Goal: Transaction & Acquisition: Purchase product/service

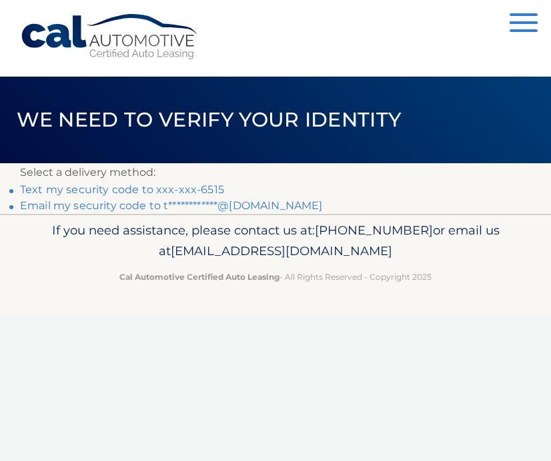
click at [98, 193] on link "Text my security code to xxx-xxx-6515" at bounding box center [122, 189] width 204 height 13
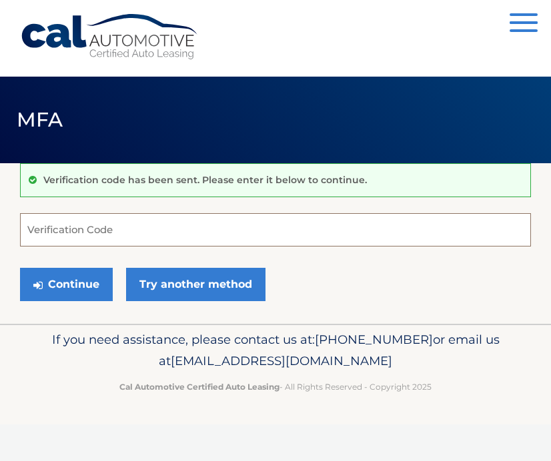
click at [67, 228] on input "Verification Code" at bounding box center [275, 229] width 511 height 33
type input "929297"
click at [66, 284] on button "Continue" at bounding box center [66, 284] width 93 height 33
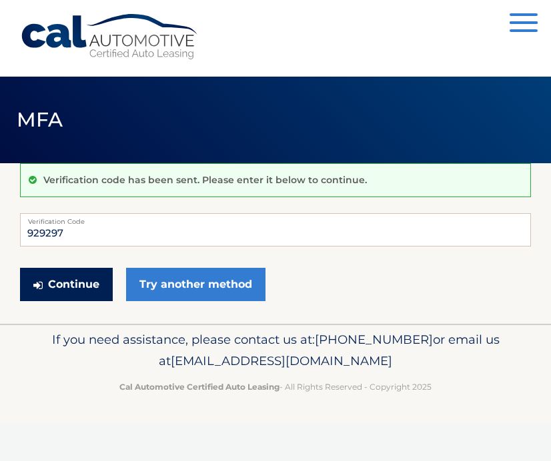
click at [75, 288] on button "Continue" at bounding box center [66, 284] width 93 height 33
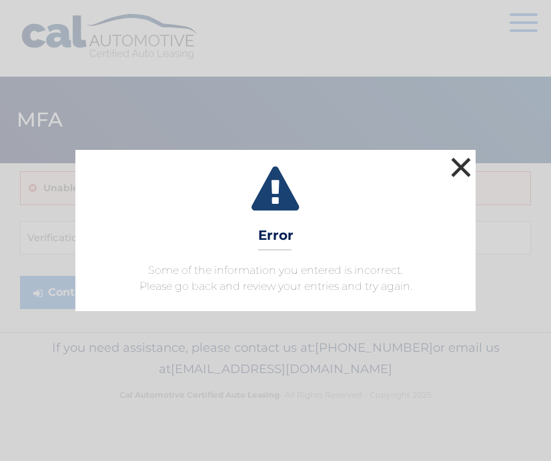
click at [456, 172] on button "×" at bounding box center [460, 167] width 27 height 27
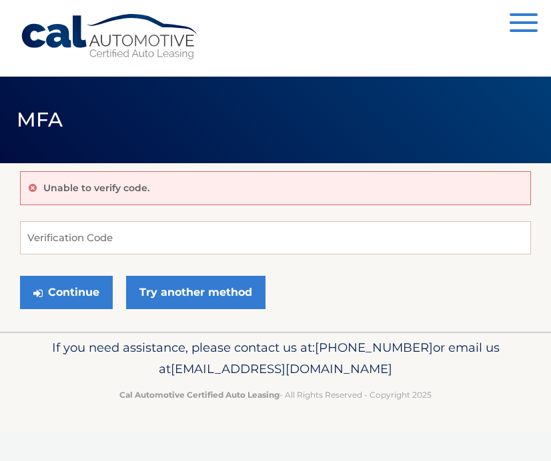
click at [525, 17] on button "Menu" at bounding box center [523, 24] width 28 height 22
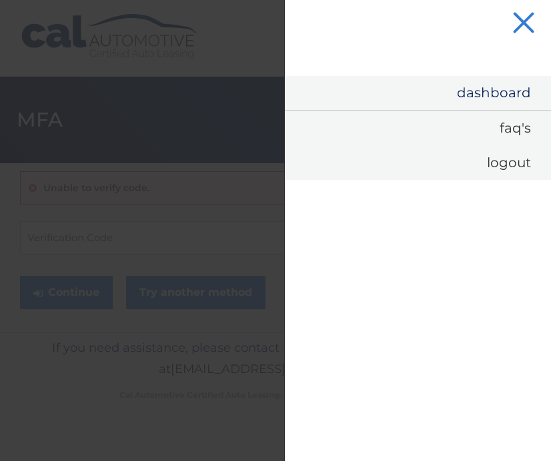
click at [484, 91] on link "Dashboard" at bounding box center [418, 93] width 266 height 34
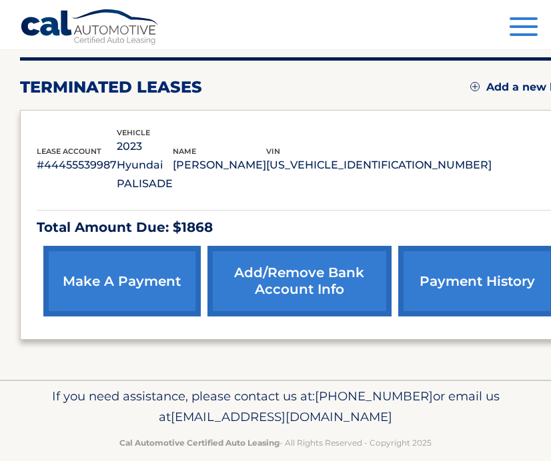
scroll to position [165, 0]
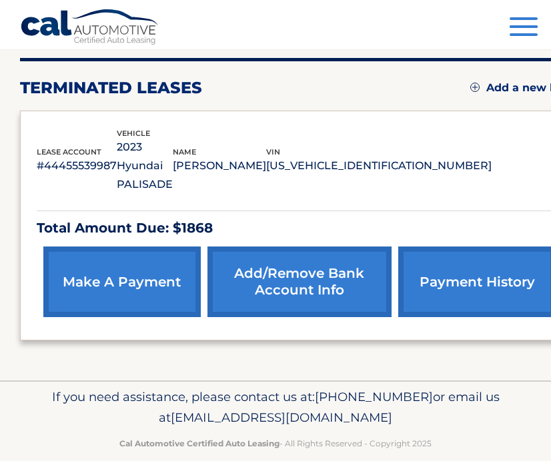
click at [147, 262] on link "make a payment" at bounding box center [121, 282] width 157 height 71
click at [524, 26] on span "button" at bounding box center [523, 26] width 28 height 3
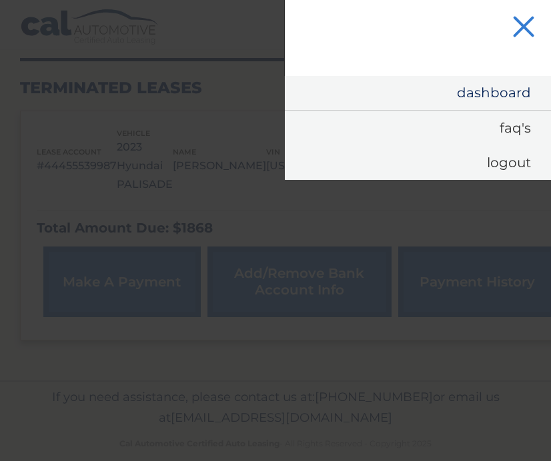
click at [501, 87] on link "Dashboard" at bounding box center [418, 93] width 266 height 34
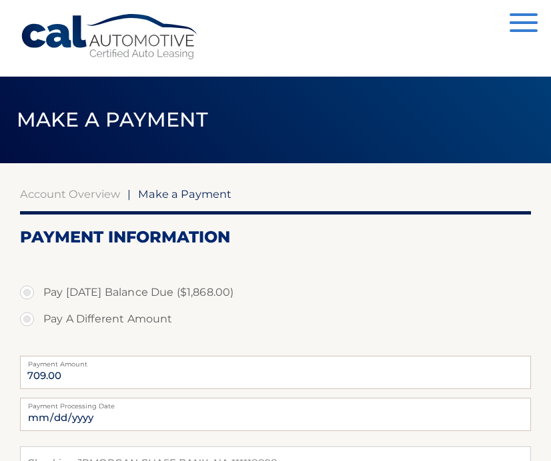
select select "MWQxOThjOTItZDUxZC00YWE0LTk5ZDYtYjk1NmFiZjU5NzEw"
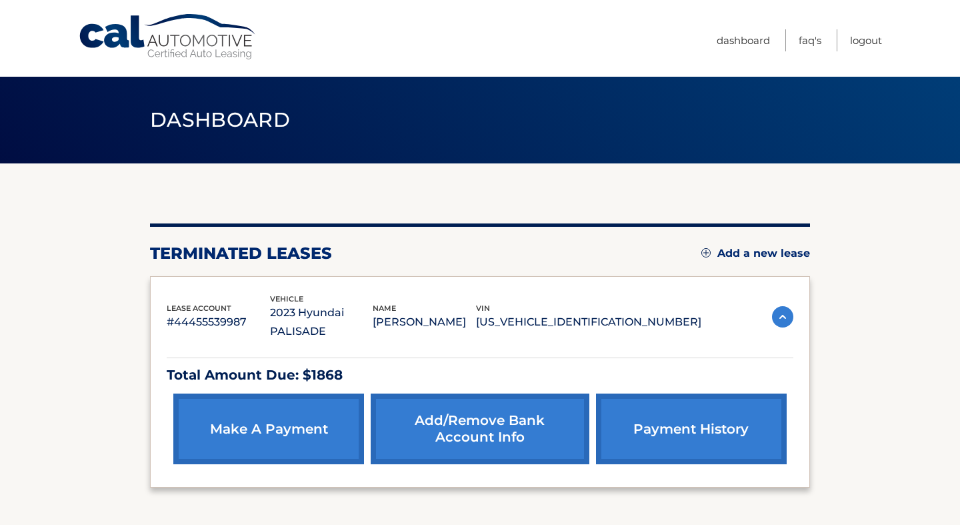
click at [291, 411] on link "make a payment" at bounding box center [268, 428] width 191 height 71
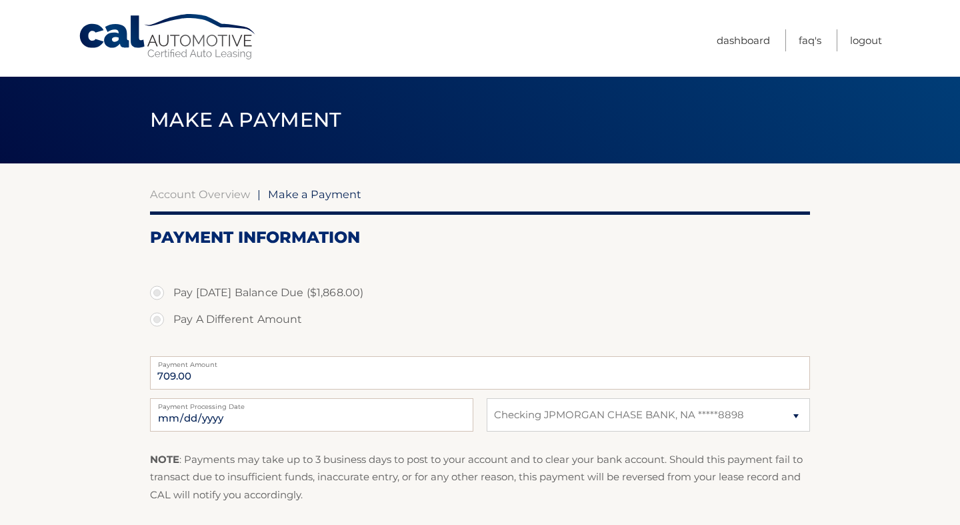
select select "MWQxOThjOTItZDUxZC00YWE0LTk5ZDYtYjk1NmFiZjU5NzEw"
click at [311, 377] on input "709.00" at bounding box center [480, 372] width 660 height 33
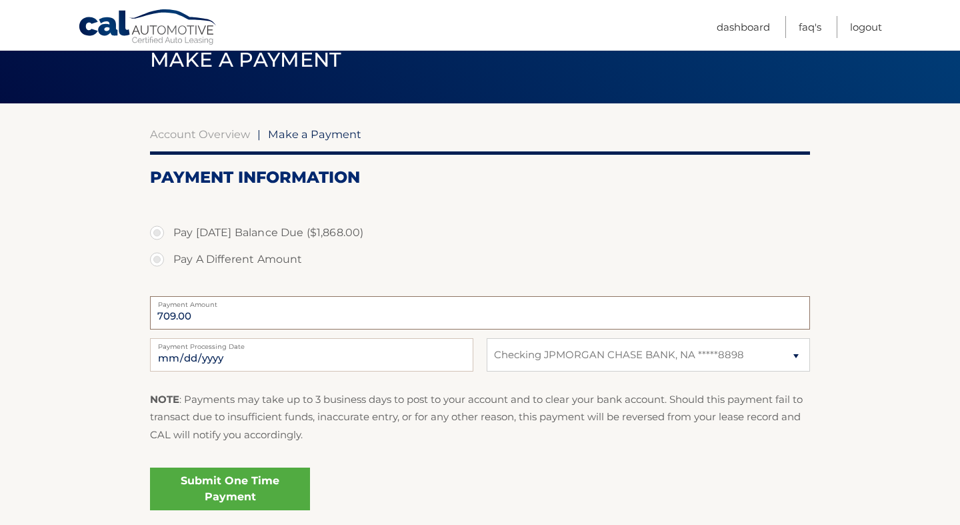
scroll to position [76, 0]
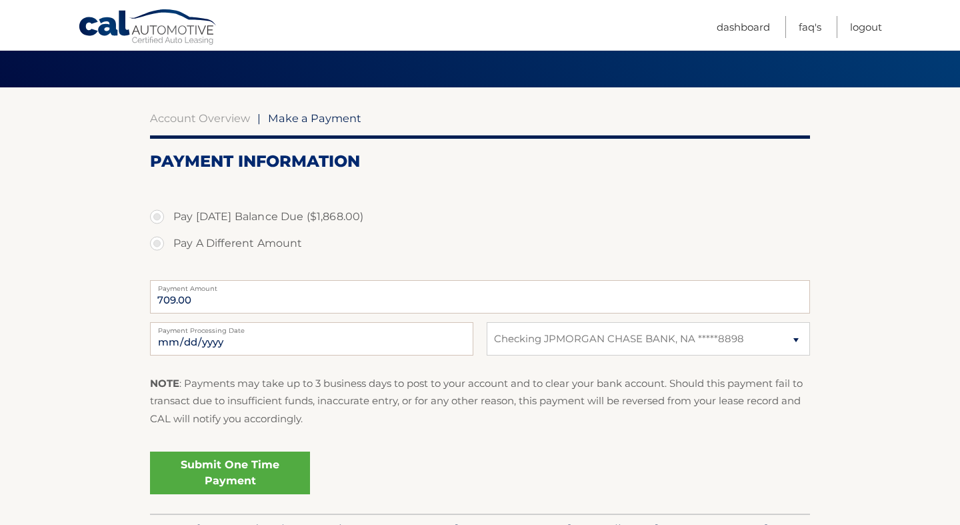
click at [157, 243] on label "Pay A Different Amount" at bounding box center [480, 243] width 660 height 27
click at [157, 243] on input "Pay A Different Amount" at bounding box center [161, 240] width 13 height 21
radio input "true"
click at [261, 304] on input "Payment Amount" at bounding box center [480, 296] width 660 height 33
type input "1418"
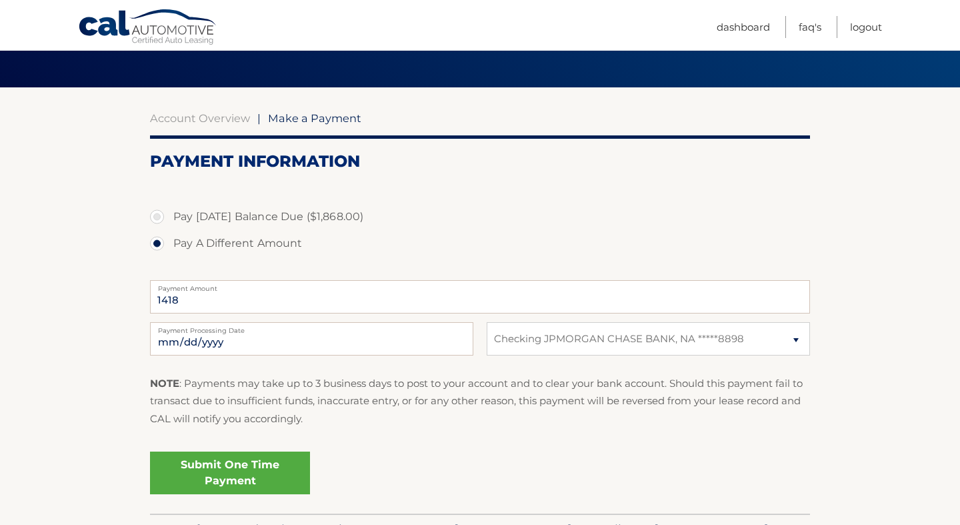
click at [563, 253] on label "Pay A Different Amount" at bounding box center [480, 243] width 660 height 27
click at [169, 251] on input "Pay A Different Amount" at bounding box center [161, 240] width 13 height 21
click at [373, 481] on div "Submit One Time Payment" at bounding box center [480, 470] width 660 height 48
click at [266, 479] on link "Submit One Time Payment" at bounding box center [230, 472] width 160 height 43
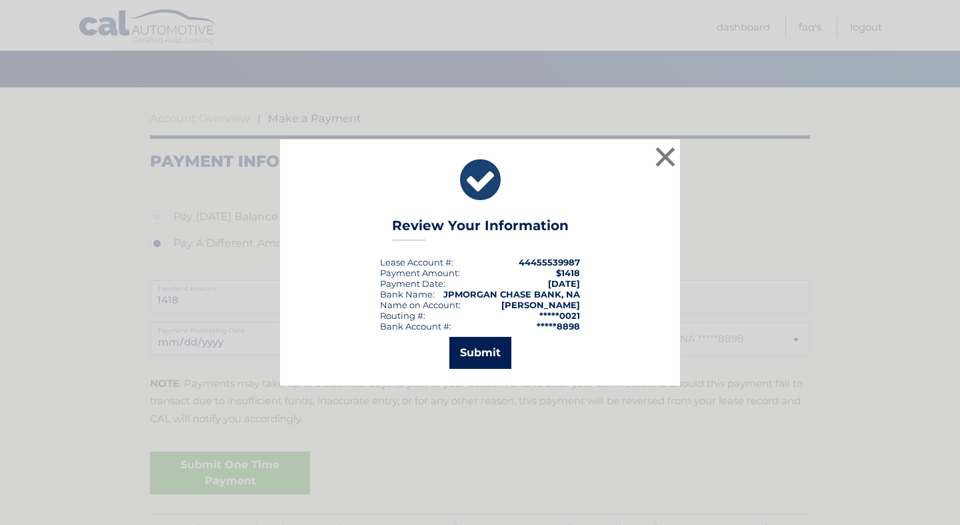
click at [484, 359] on button "Submit" at bounding box center [480, 353] width 62 height 32
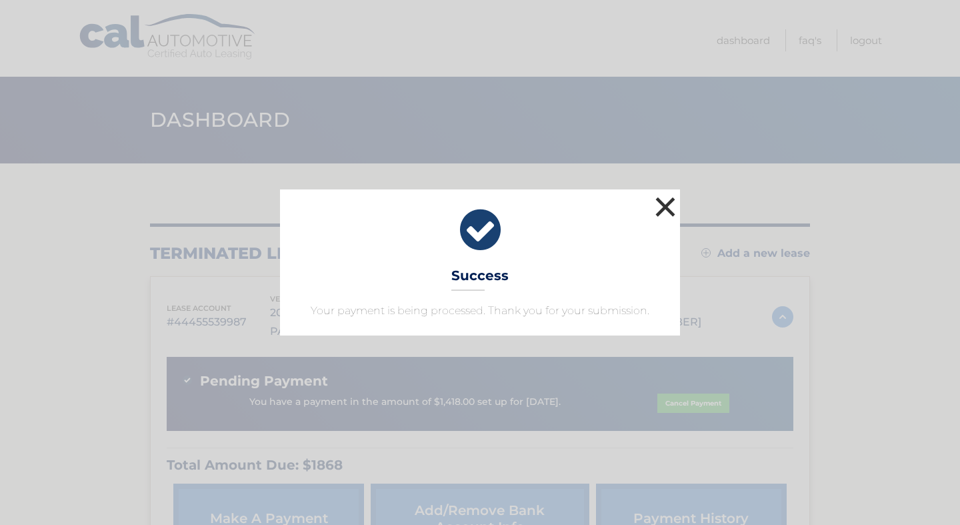
click at [661, 210] on button "×" at bounding box center [665, 206] width 27 height 27
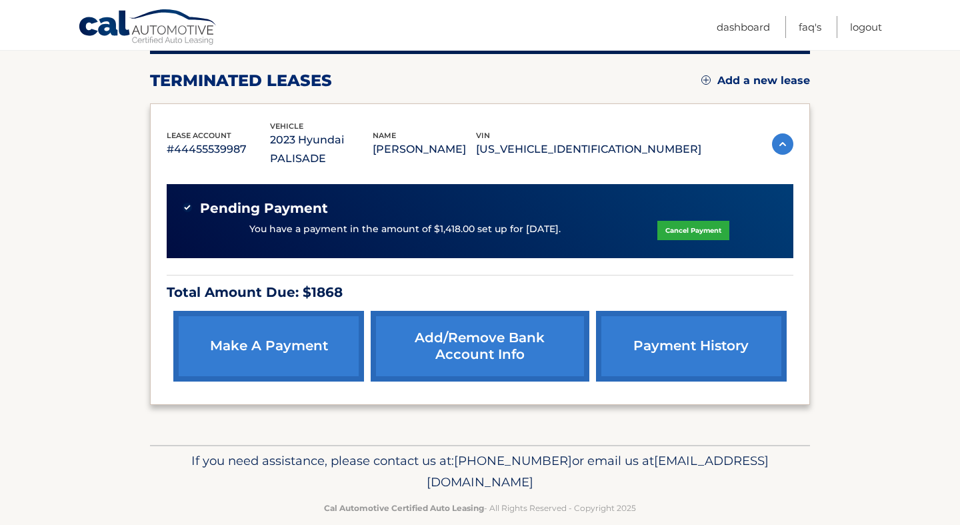
scroll to position [172, 0]
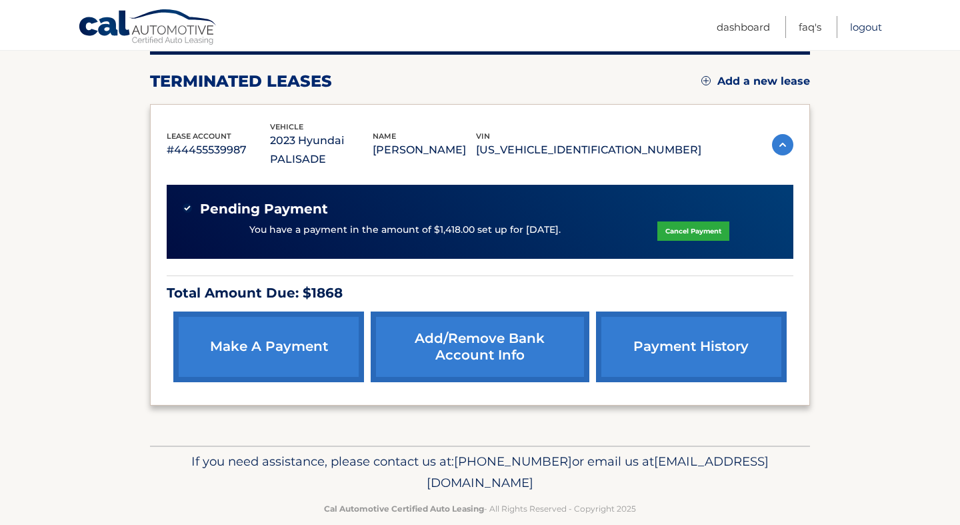
click at [855, 24] on link "Logout" at bounding box center [866, 27] width 32 height 22
